Goal: Entertainment & Leisure: Browse casually

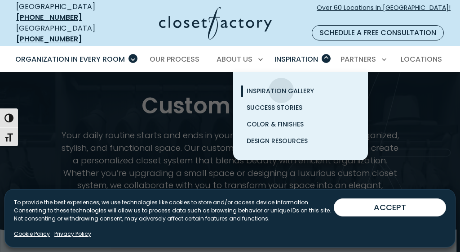
click at [281, 86] on span "Inspiration Gallery" at bounding box center [280, 90] width 67 height 9
click at [280, 86] on span "Inspiration Gallery" at bounding box center [280, 90] width 67 height 9
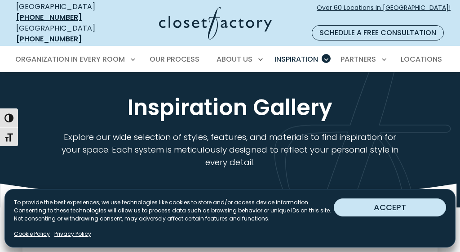
click at [346, 205] on button "ACCEPT" at bounding box center [390, 207] width 112 height 18
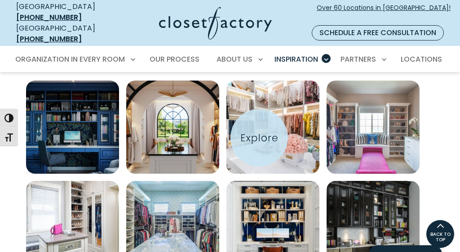
scroll to position [311, 0]
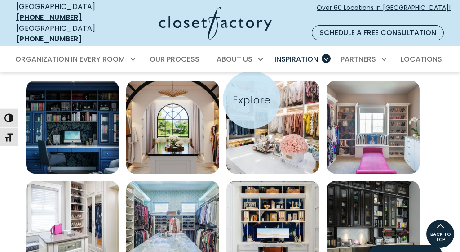
click at [252, 100] on img "Open inspiration gallery to preview enlarged image" at bounding box center [272, 126] width 93 height 93
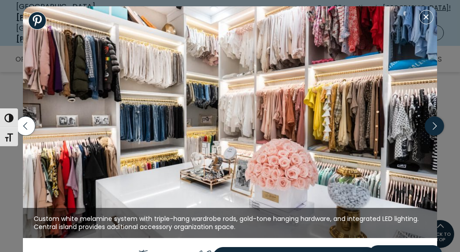
click at [434, 126] on icon "button" at bounding box center [434, 125] width 19 height 19
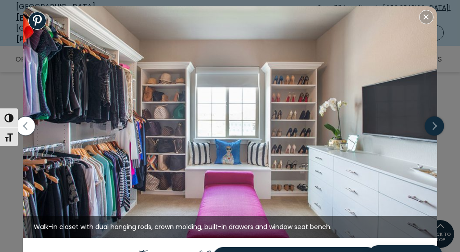
click at [434, 126] on icon "button" at bounding box center [434, 125] width 19 height 19
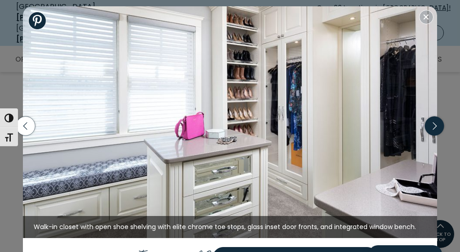
click at [434, 126] on icon "button" at bounding box center [434, 125] width 19 height 19
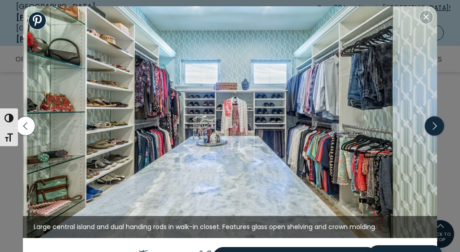
click at [434, 126] on icon "button" at bounding box center [434, 125] width 19 height 19
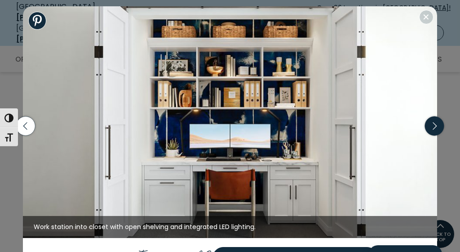
click at [434, 126] on icon "button" at bounding box center [434, 125] width 19 height 19
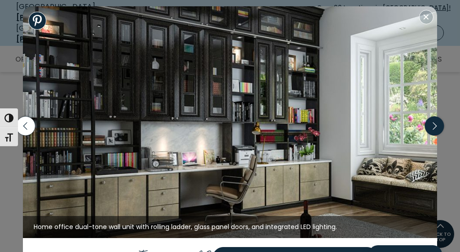
click at [434, 126] on icon "button" at bounding box center [434, 125] width 19 height 19
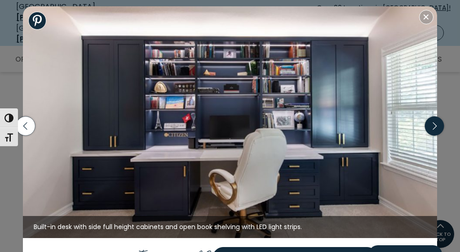
click at [434, 126] on icon "button" at bounding box center [434, 125] width 19 height 19
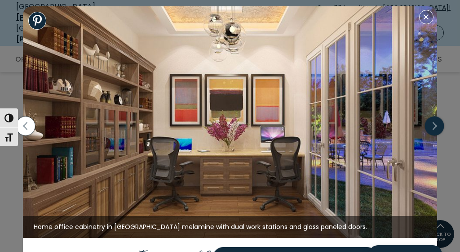
click at [434, 126] on icon "button" at bounding box center [434, 125] width 19 height 19
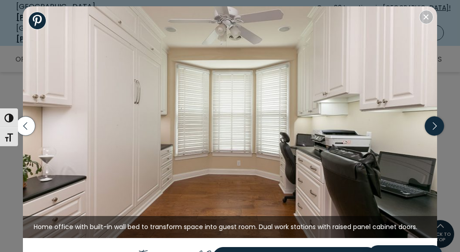
click at [434, 126] on icon "button" at bounding box center [434, 125] width 19 height 19
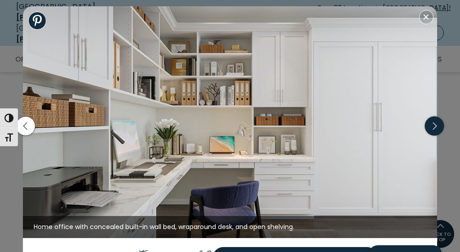
click at [434, 126] on icon "button" at bounding box center [434, 125] width 19 height 19
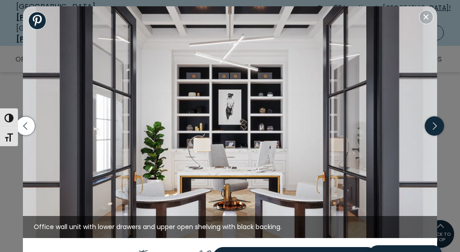
click at [434, 126] on icon "button" at bounding box center [434, 125] width 19 height 19
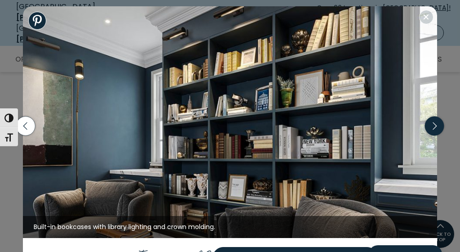
click at [434, 126] on icon "button" at bounding box center [434, 125] width 19 height 19
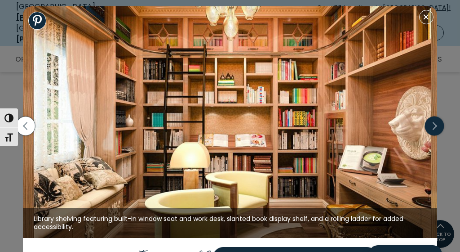
click at [434, 126] on icon "button" at bounding box center [434, 125] width 19 height 19
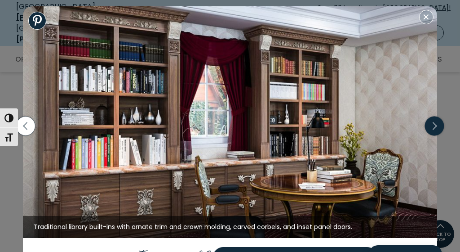
click at [434, 126] on icon "button" at bounding box center [434, 125] width 19 height 19
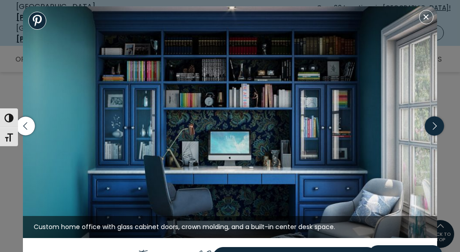
click at [434, 126] on icon "button" at bounding box center [434, 125] width 19 height 19
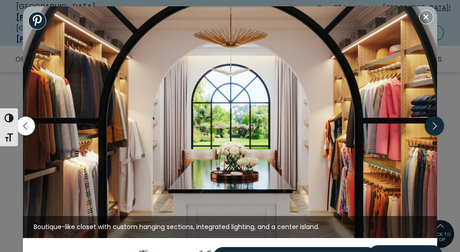
click at [434, 126] on icon "button" at bounding box center [434, 125] width 19 height 19
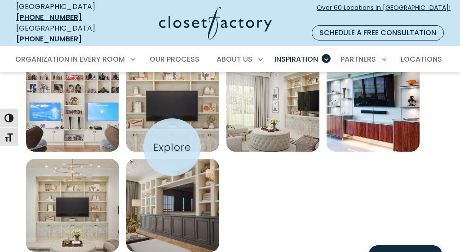
scroll to position [534, 0]
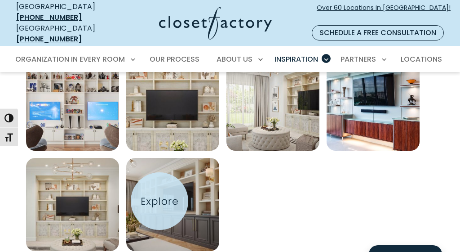
click at [159, 201] on img "Open inspiration gallery to preview enlarged image" at bounding box center [172, 204] width 93 height 93
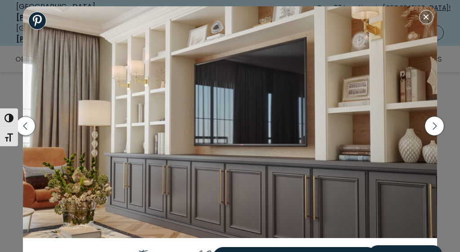
scroll to position [583, 0]
click at [436, 128] on icon "button" at bounding box center [434, 125] width 19 height 19
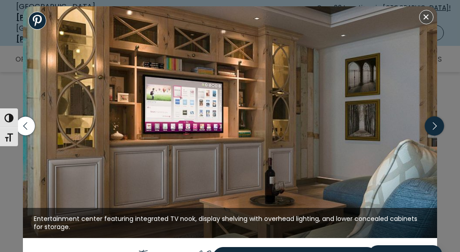
click at [435, 127] on icon "button" at bounding box center [434, 125] width 19 height 19
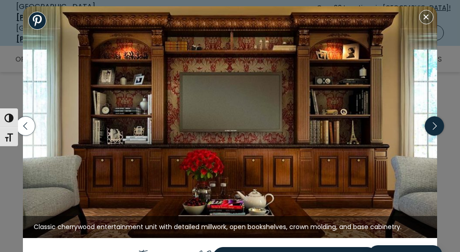
click at [435, 127] on icon "button" at bounding box center [434, 125] width 19 height 19
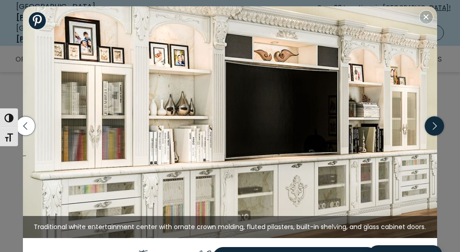
click at [434, 126] on icon "button" at bounding box center [434, 125] width 19 height 19
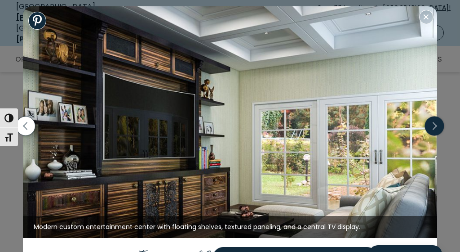
click at [434, 126] on icon "button" at bounding box center [434, 125] width 19 height 19
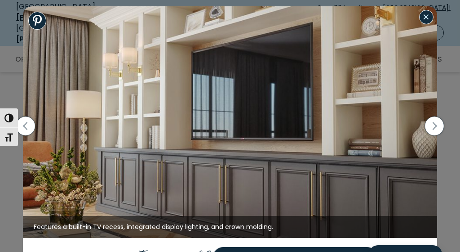
click at [425, 21] on button "Close modal" at bounding box center [426, 17] width 14 height 14
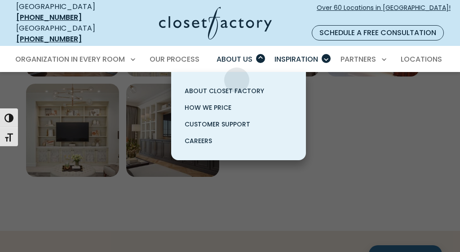
scroll to position [610, 0]
